Goal: Task Accomplishment & Management: Use online tool/utility

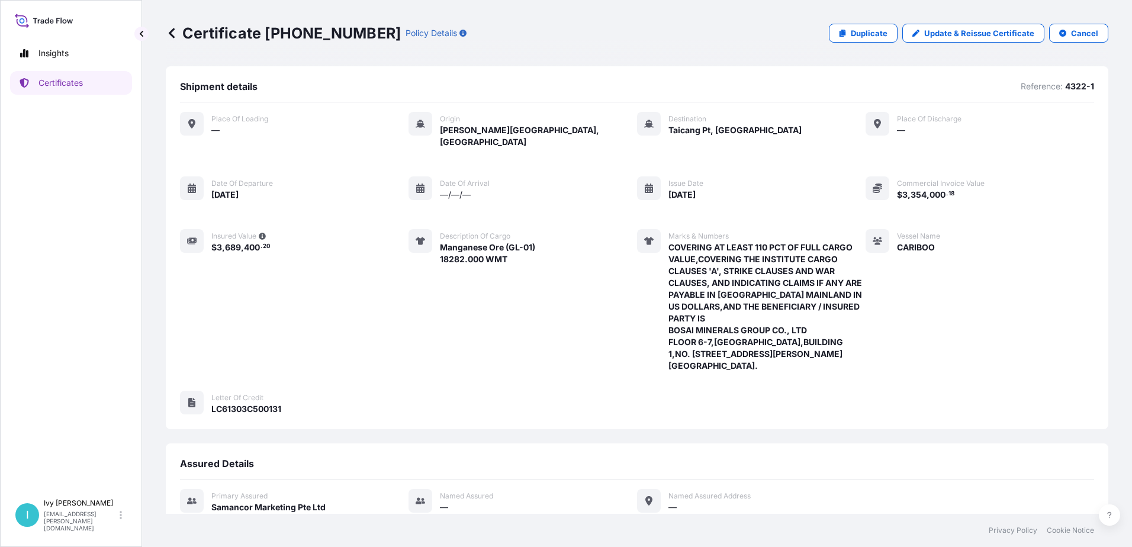
click at [672, 130] on span "Taicang Pt, [GEOGRAPHIC_DATA]" at bounding box center [734, 130] width 133 height 12
click at [917, 34] on link "Update & Reissue Certificate" at bounding box center [973, 33] width 142 height 19
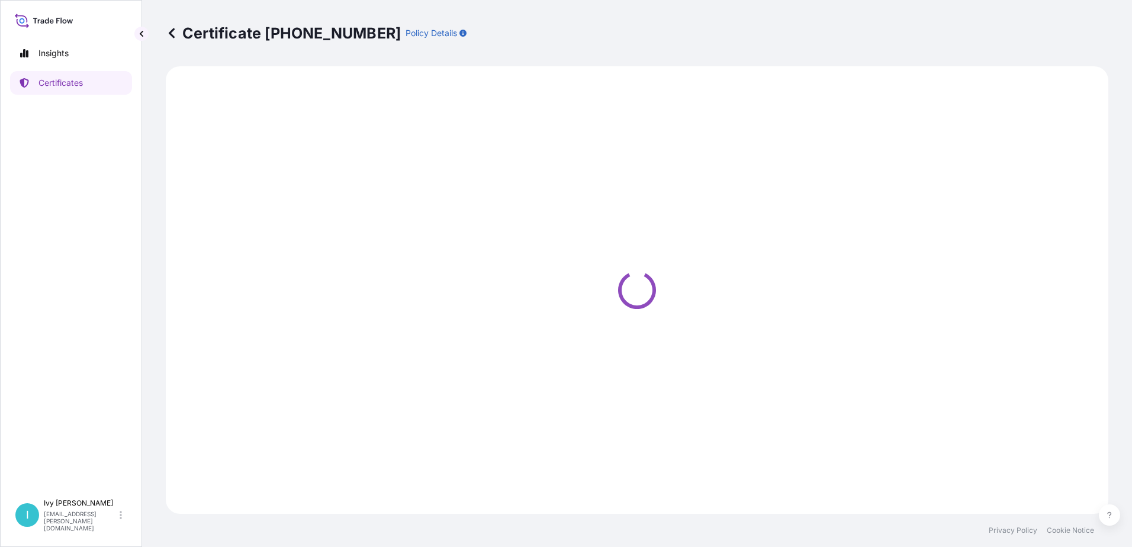
select select "Sea"
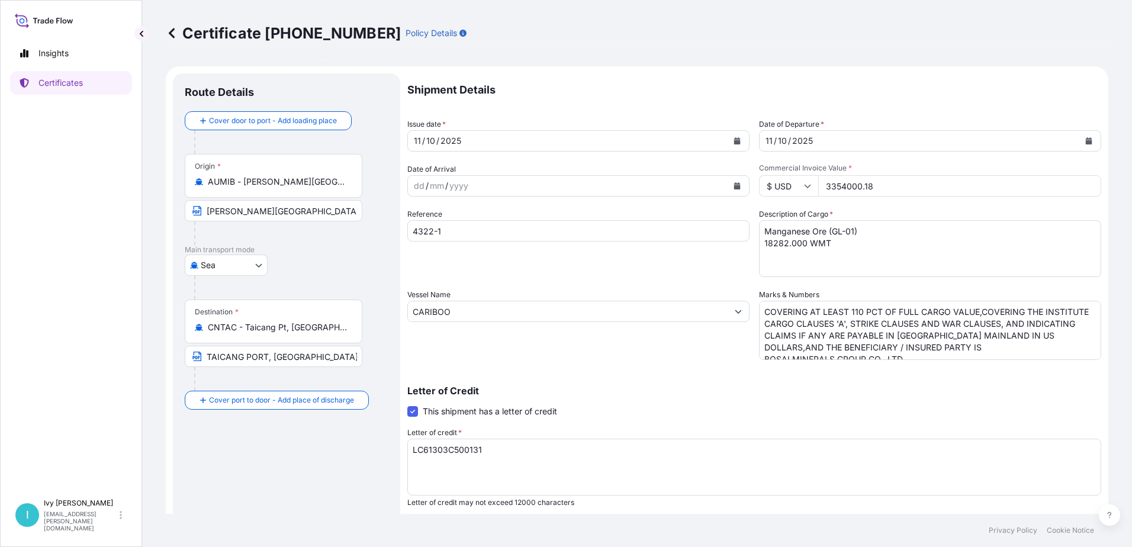
select select "31710"
click at [912, 246] on textarea "Manganese Ore (GL-01) 18282.000 WMT" at bounding box center [930, 248] width 342 height 57
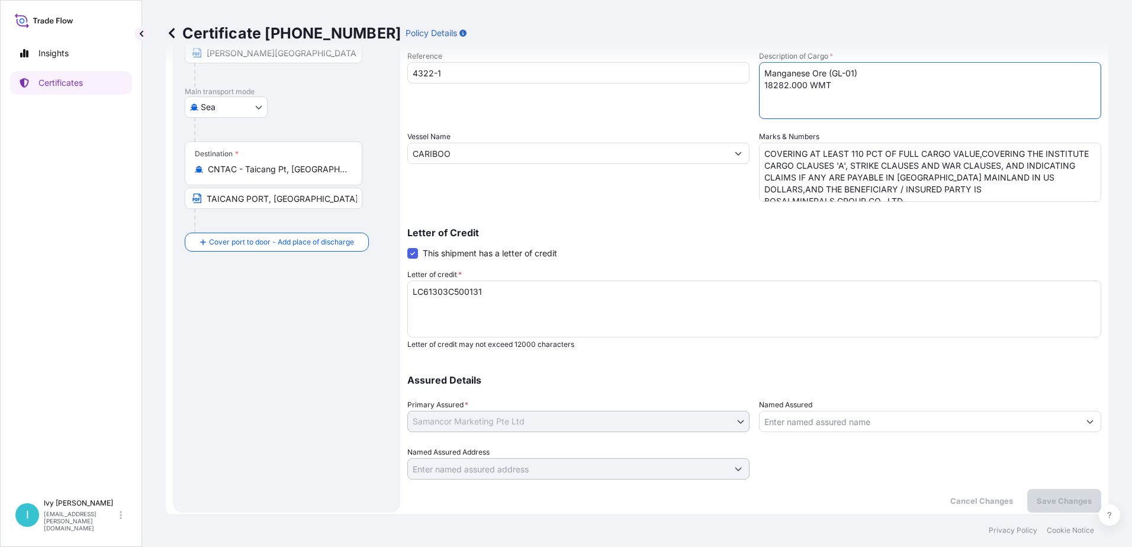
scroll to position [164, 0]
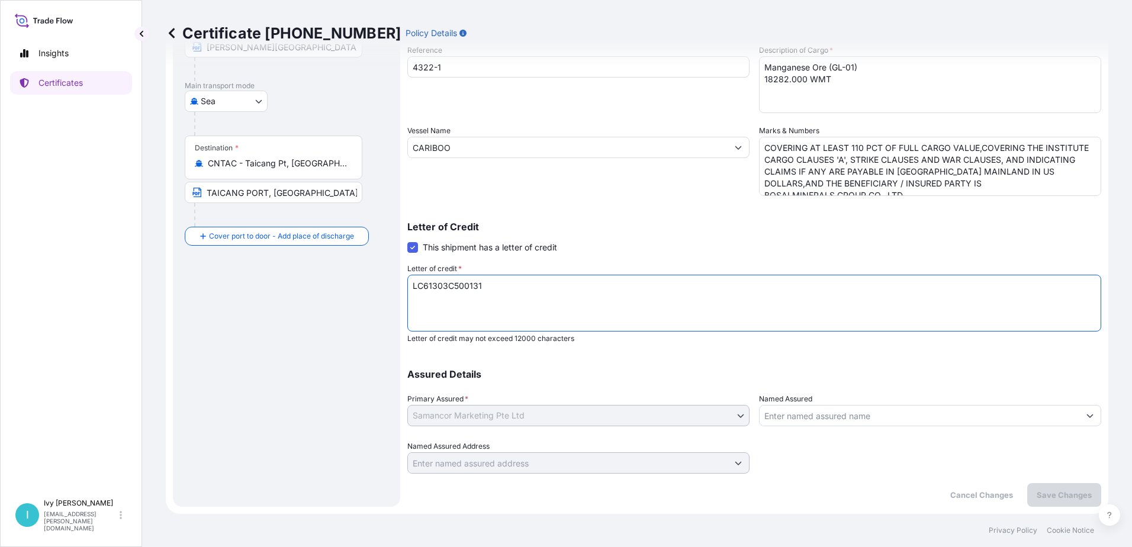
click at [613, 300] on textarea "LC61303C500131" at bounding box center [754, 303] width 694 height 57
click at [859, 462] on div at bounding box center [930, 456] width 342 height 33
click at [590, 377] on p "Assured Details" at bounding box center [754, 373] width 694 height 9
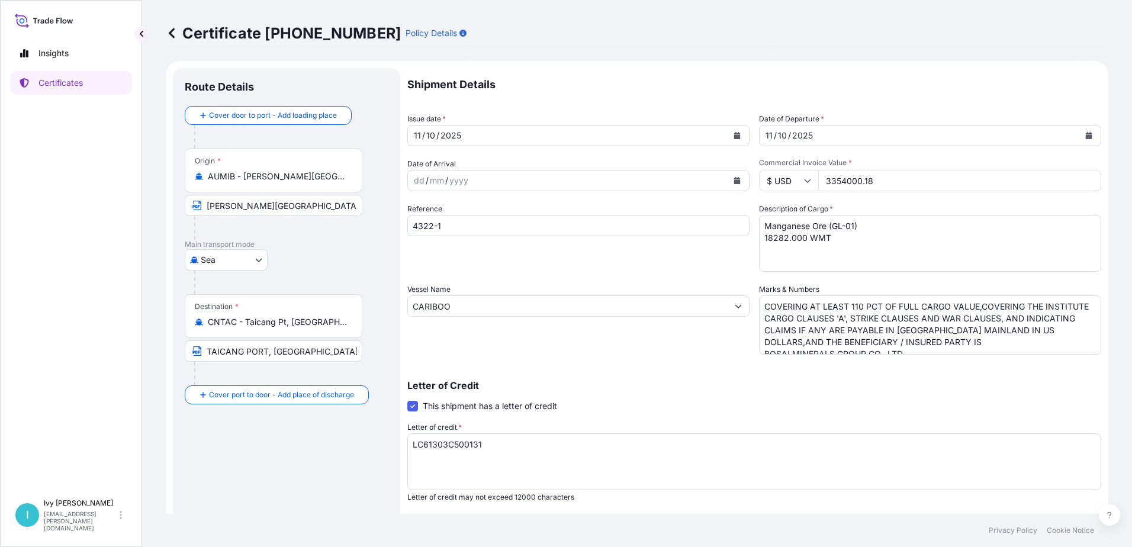
scroll to position [0, 0]
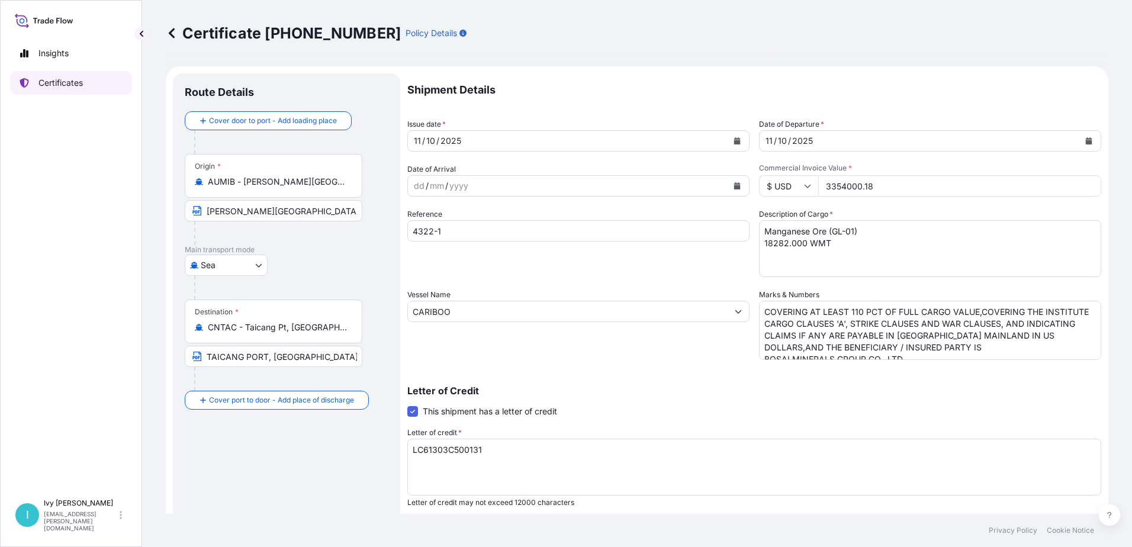
click at [46, 79] on p "Certificates" at bounding box center [60, 83] width 44 height 12
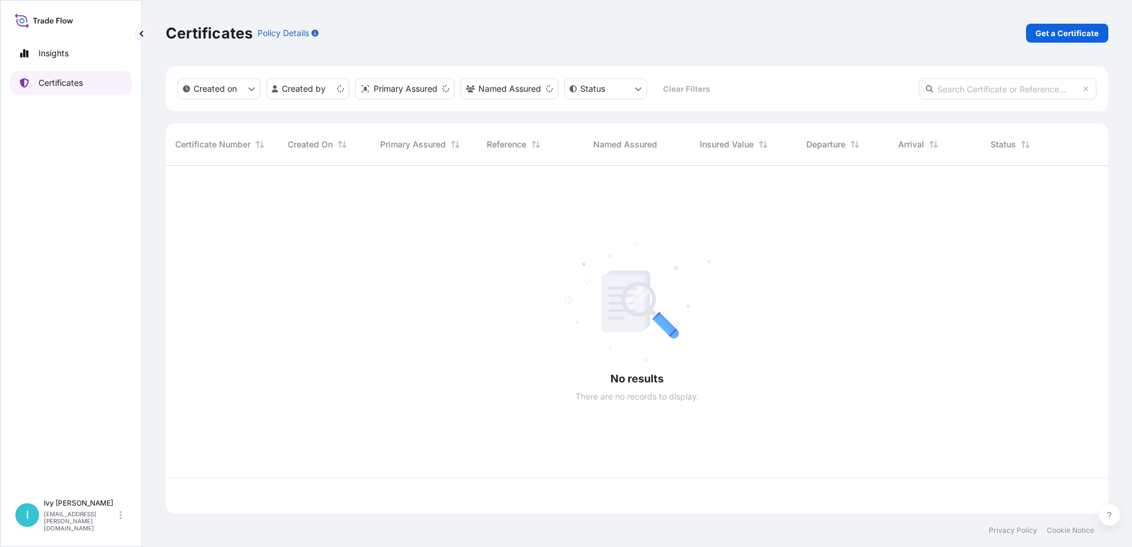
scroll to position [346, 933]
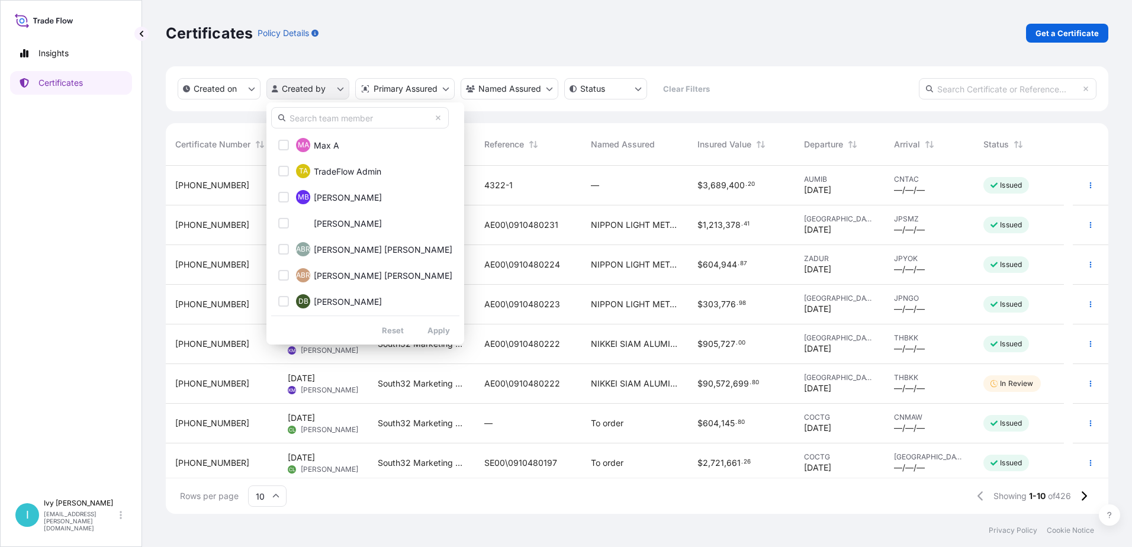
click at [339, 86] on html "Insights Certificates I [PERSON_NAME] [EMAIL_ADDRESS][PERSON_NAME][DOMAIN_NAME]…" at bounding box center [566, 273] width 1132 height 547
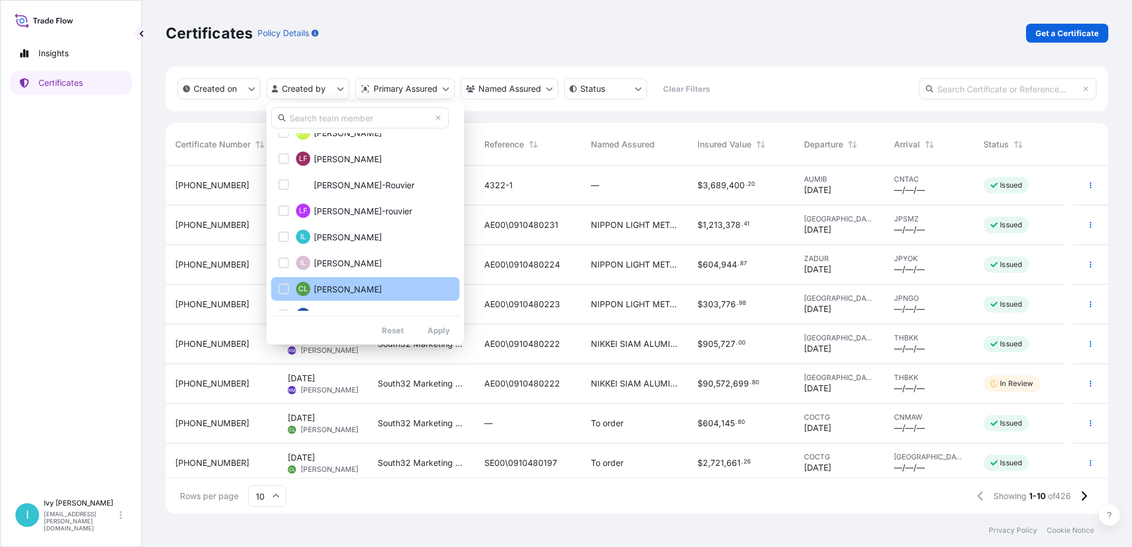
scroll to position [414, 0]
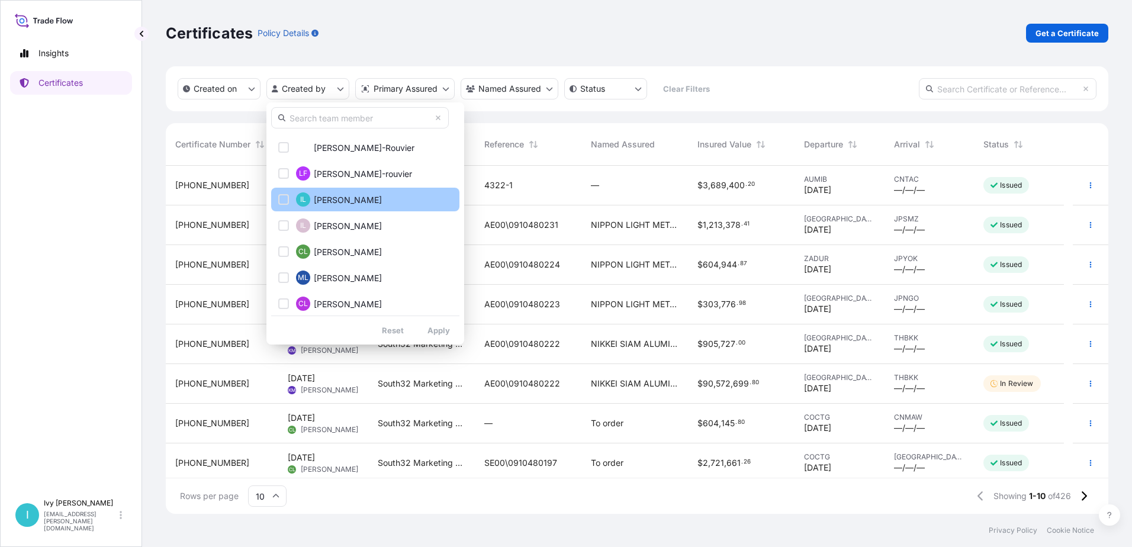
click at [279, 198] on div "Select Option" at bounding box center [283, 199] width 11 height 11
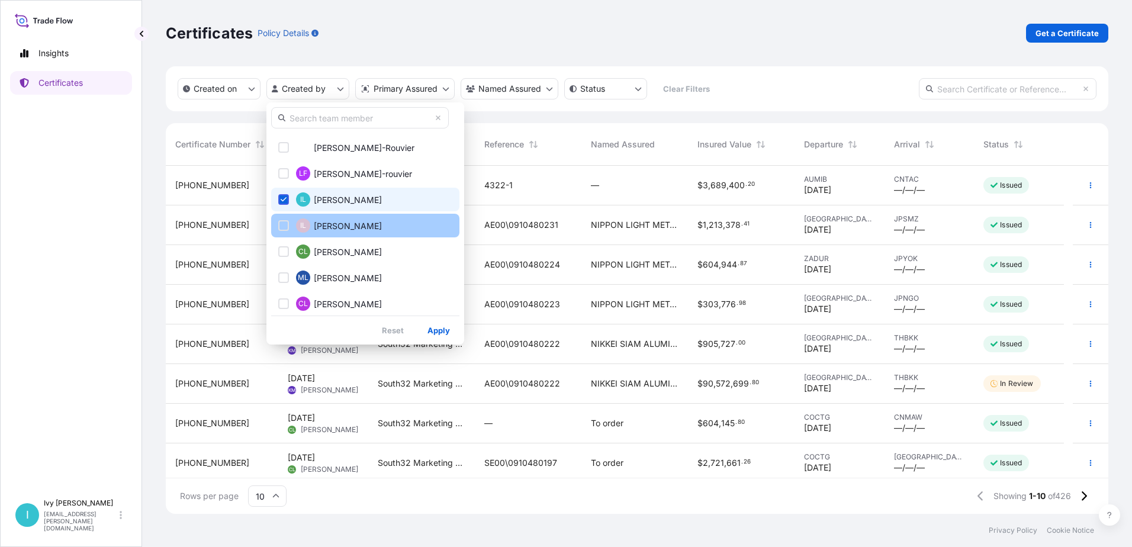
click at [282, 227] on div "Select Option" at bounding box center [283, 225] width 11 height 11
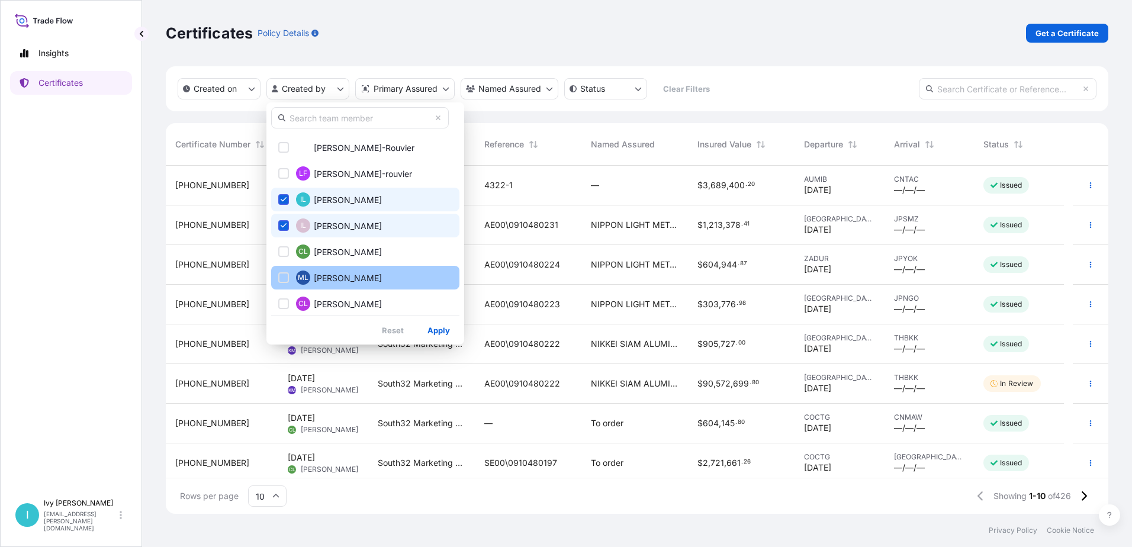
click at [282, 277] on div "Select Option" at bounding box center [283, 277] width 11 height 11
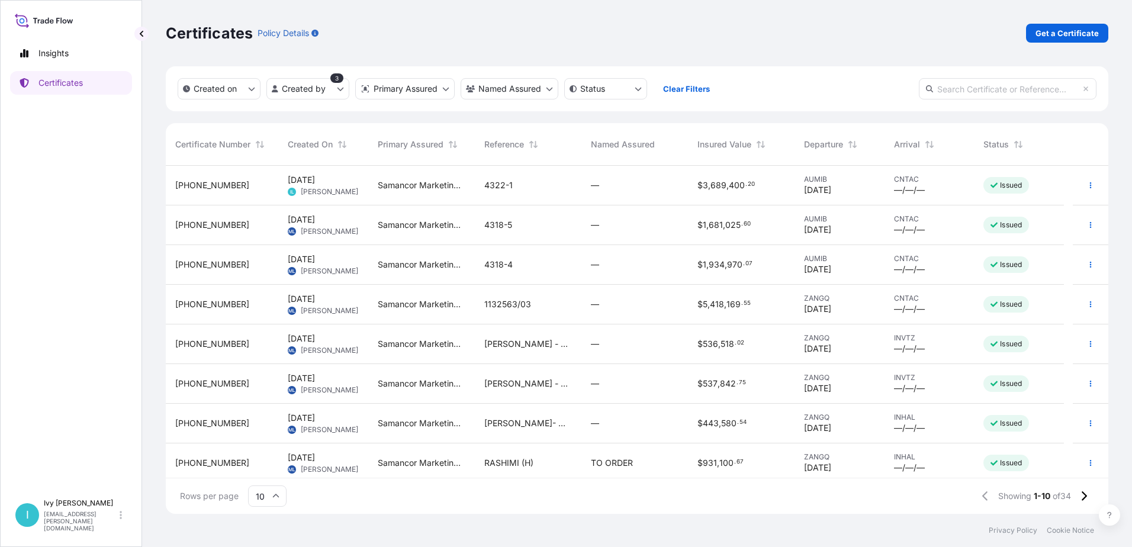
click at [197, 181] on span "[PHONE_NUMBER]" at bounding box center [212, 185] width 74 height 12
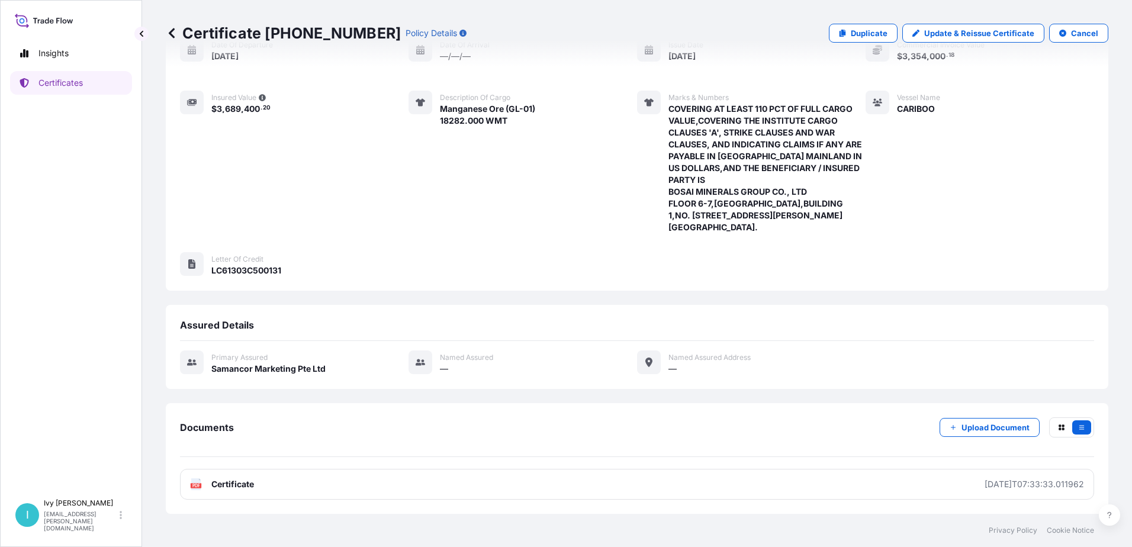
scroll to position [162, 0]
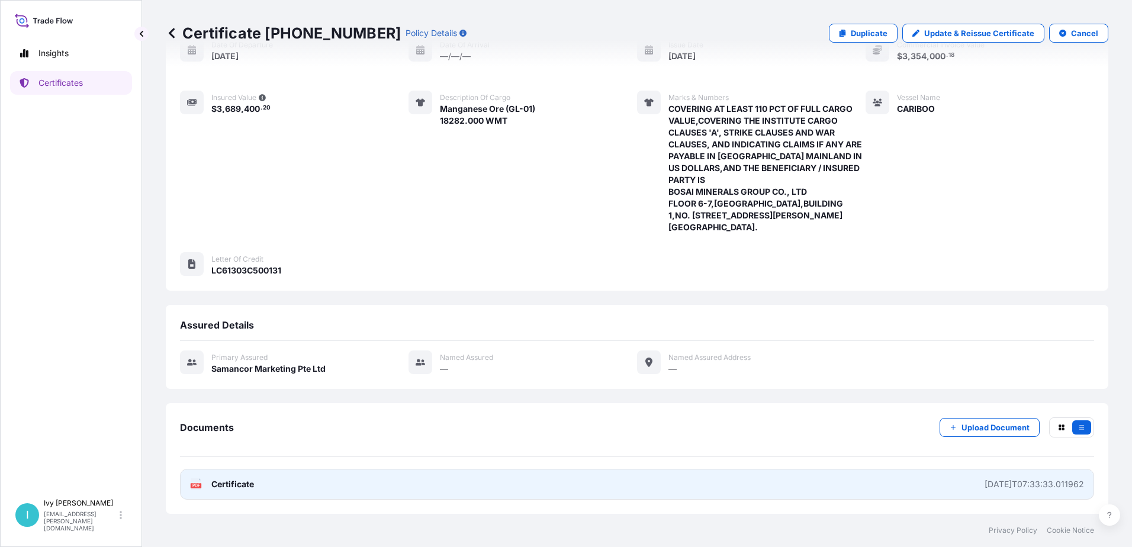
click at [253, 482] on span "Certificate" at bounding box center [232, 484] width 43 height 12
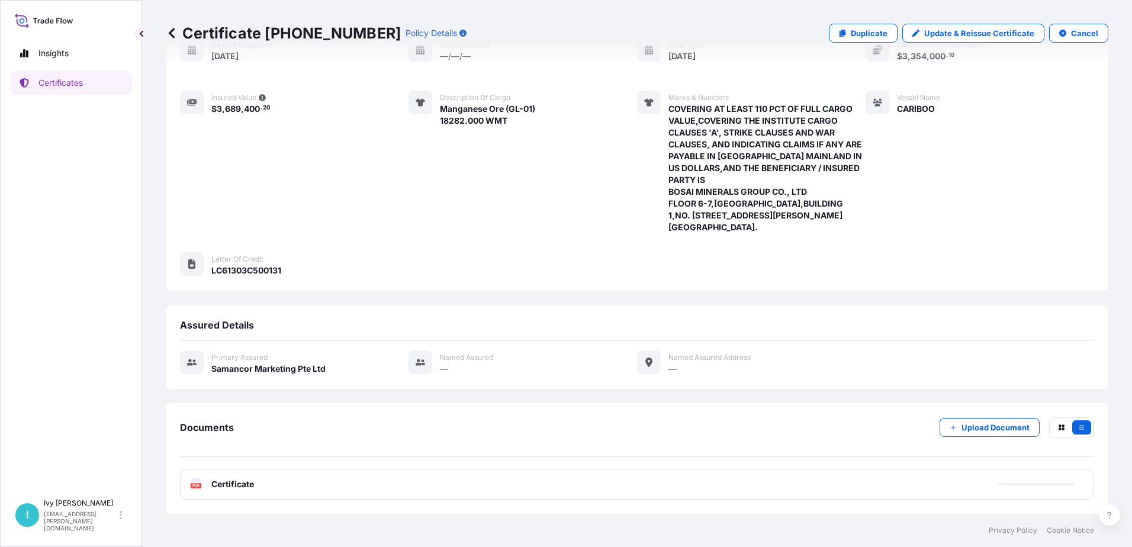
scroll to position [0, 0]
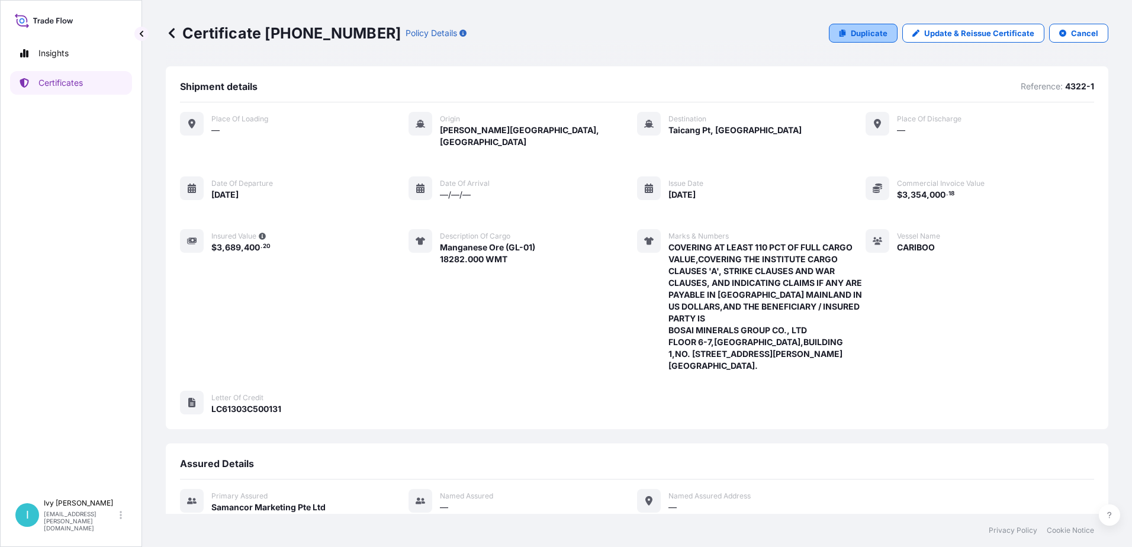
click at [851, 32] on p "Duplicate" at bounding box center [869, 33] width 37 height 12
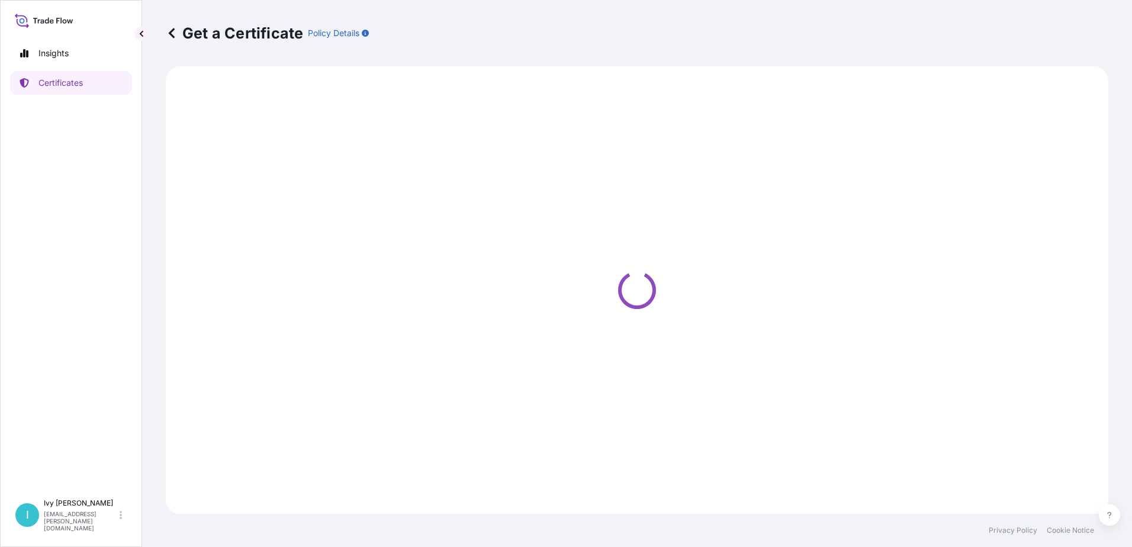
select select "Sea"
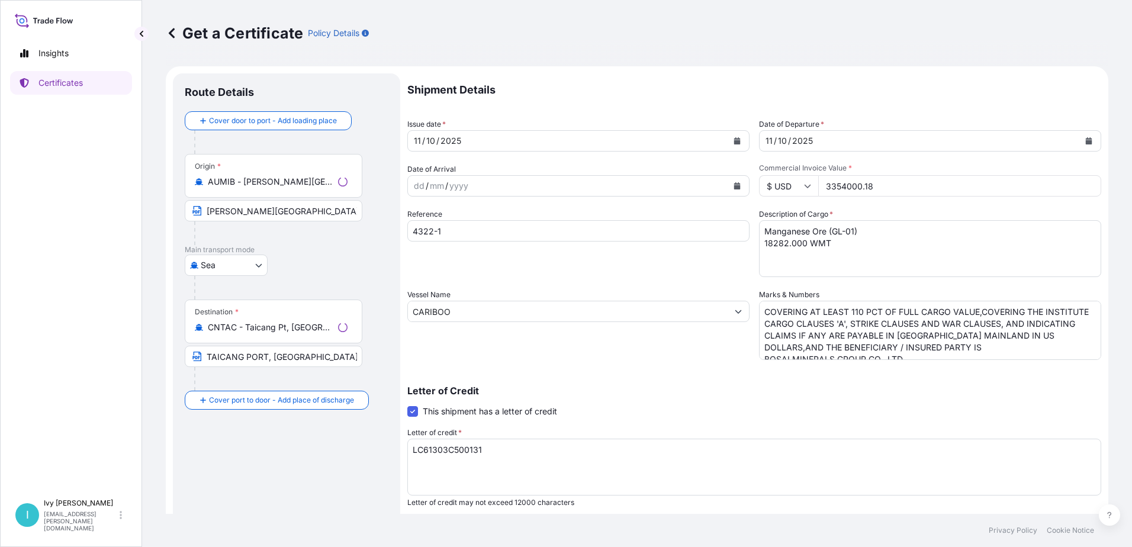
select select "31710"
drag, startPoint x: 871, startPoint y: 186, endPoint x: 815, endPoint y: 188, distance: 56.2
click at [818, 188] on input "3354000.18" at bounding box center [959, 185] width 283 height 21
type input "5046512.09"
drag, startPoint x: 784, startPoint y: 241, endPoint x: 755, endPoint y: 246, distance: 29.5
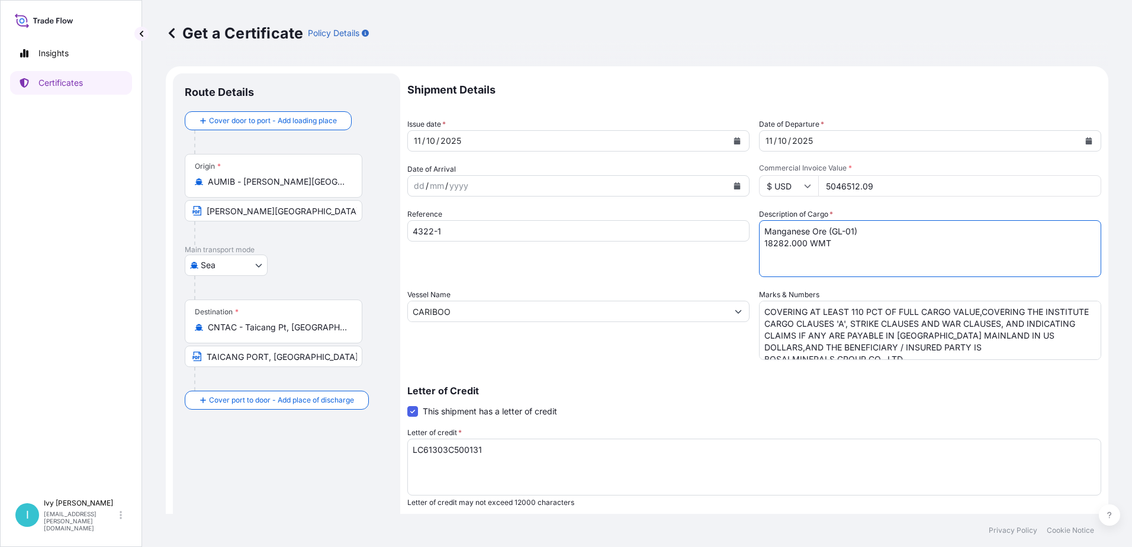
click at [759, 246] on textarea "Manganese Ore (GL-01) 18282.000 WMT" at bounding box center [930, 248] width 342 height 57
type textarea "Manganese Ore (GL-01) 27423.000 WMT"
click at [453, 229] on input "4322-1" at bounding box center [578, 230] width 342 height 21
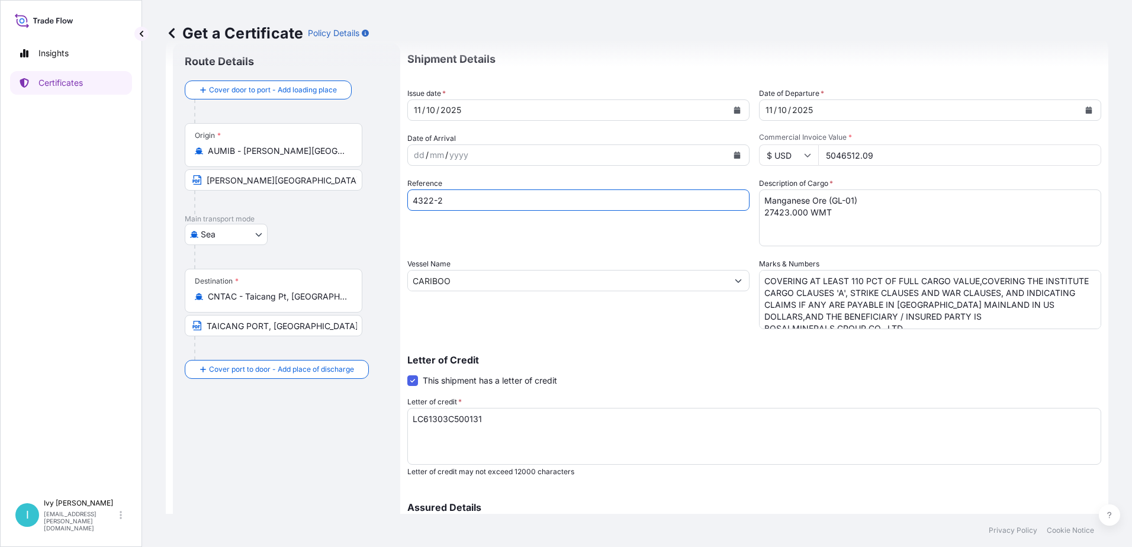
scroll to position [59, 0]
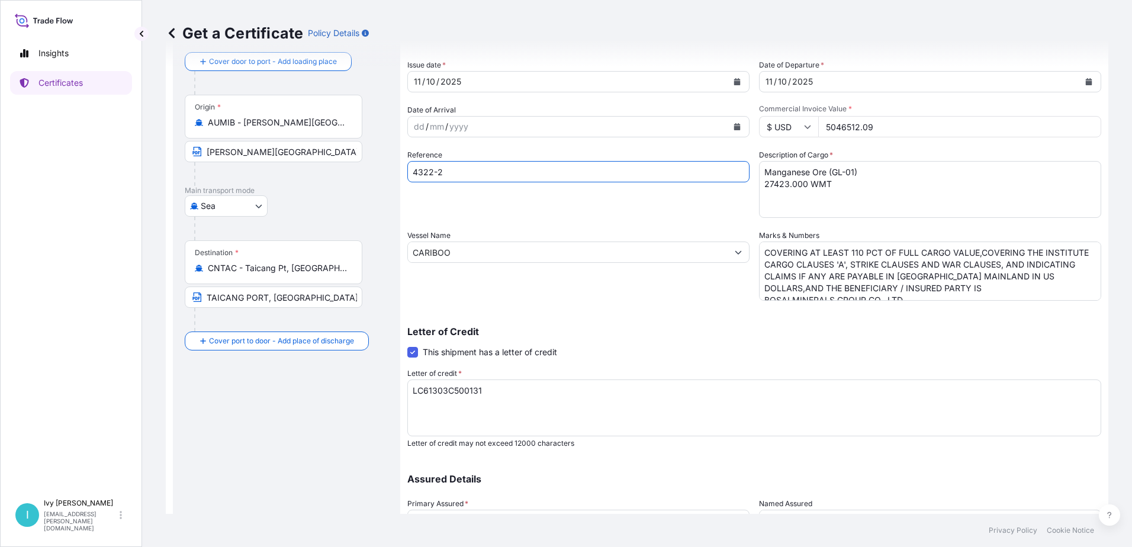
type input "4322-2"
click at [631, 248] on input "CARIBOO" at bounding box center [568, 251] width 320 height 21
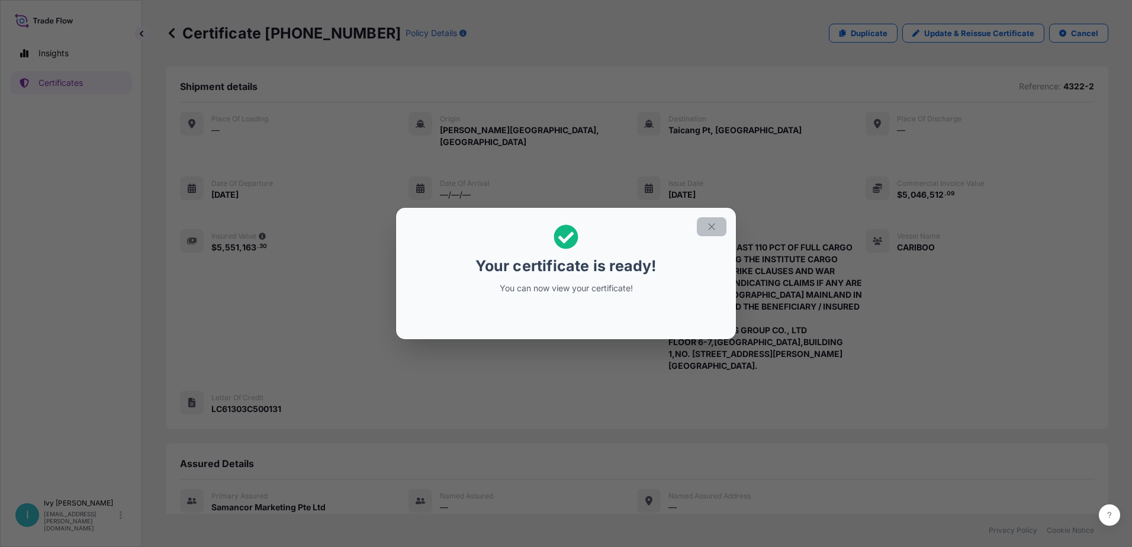
click at [717, 225] on button "button" at bounding box center [712, 226] width 30 height 19
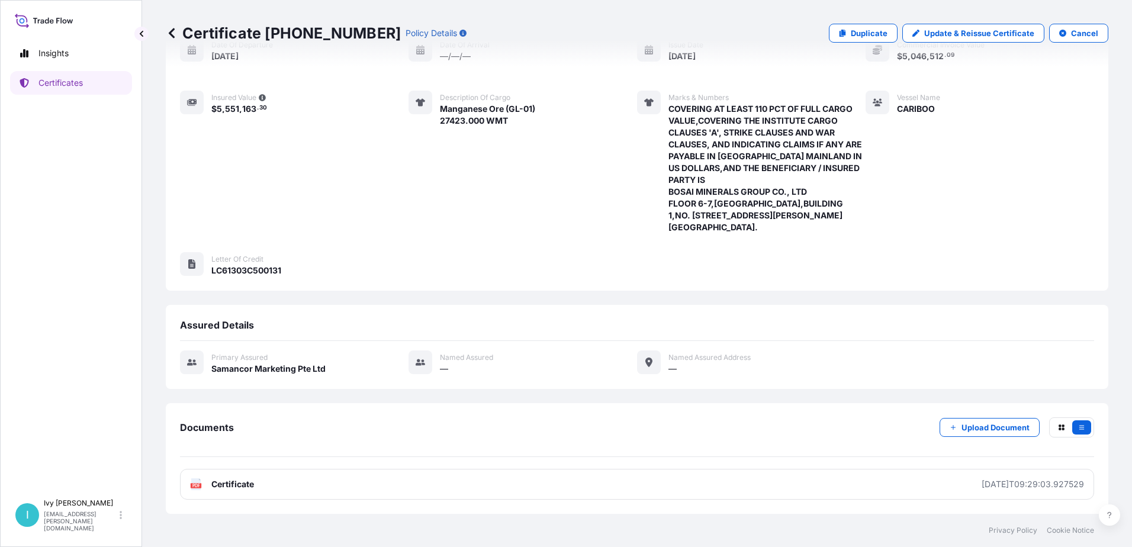
scroll to position [162, 0]
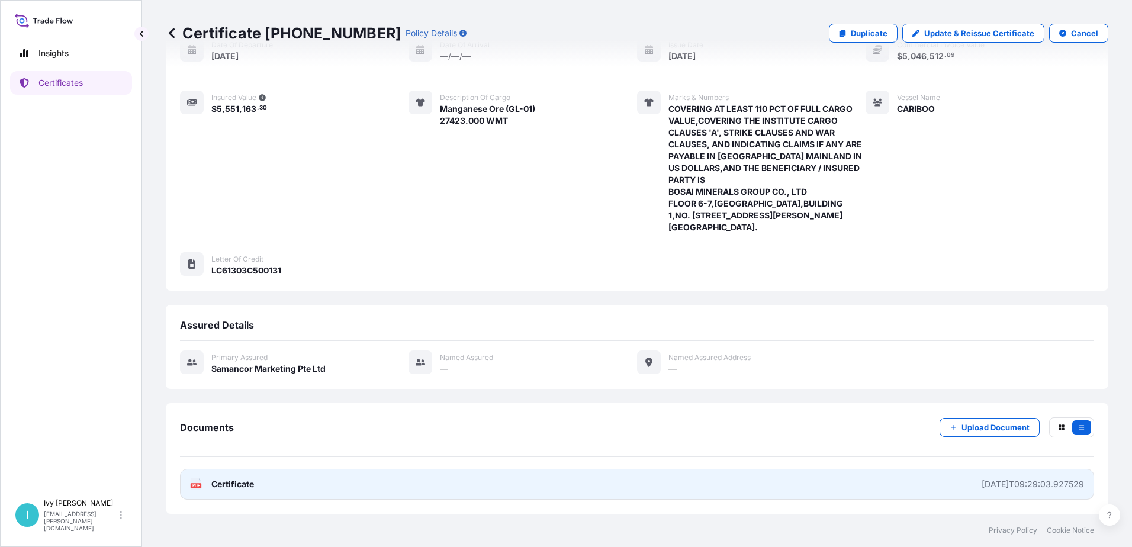
click at [309, 488] on link "PDF Certificate [DATE]T09:29:03.927529" at bounding box center [637, 484] width 914 height 31
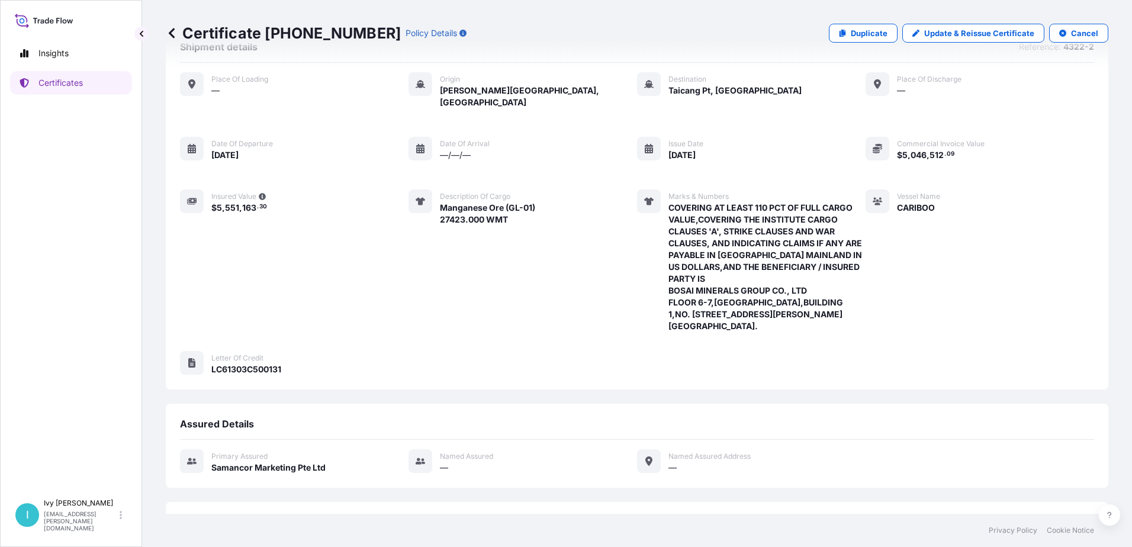
scroll to position [0, 0]
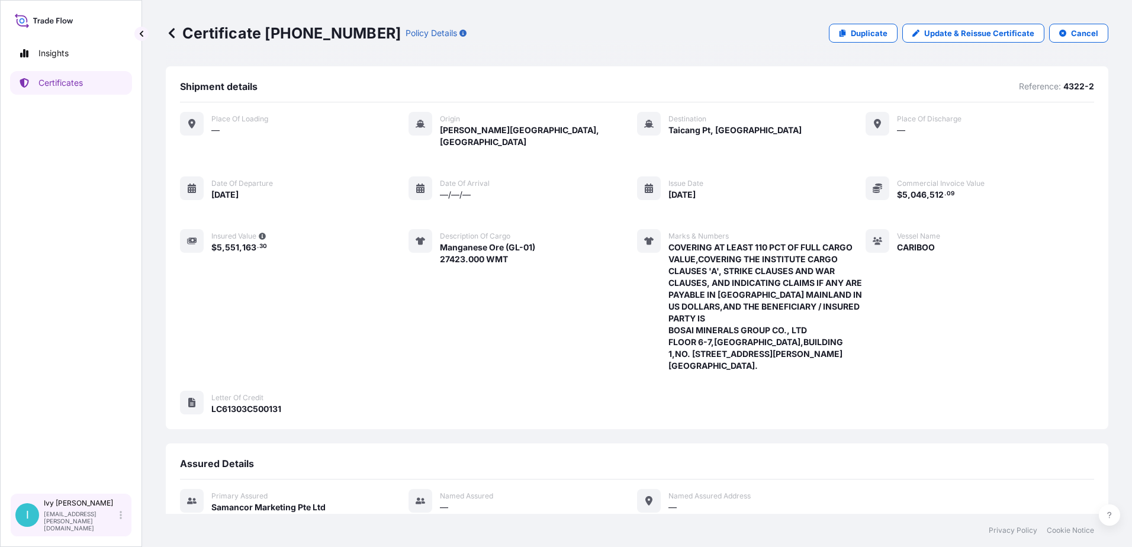
click at [121, 517] on icon at bounding box center [121, 515] width 2 height 8
